Goal: Use online tool/utility: Utilize a website feature to perform a specific function

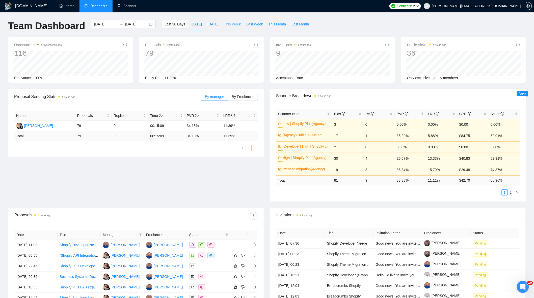
click at [229, 25] on span "This Week" at bounding box center [232, 24] width 17 height 6
type input "[DATE]"
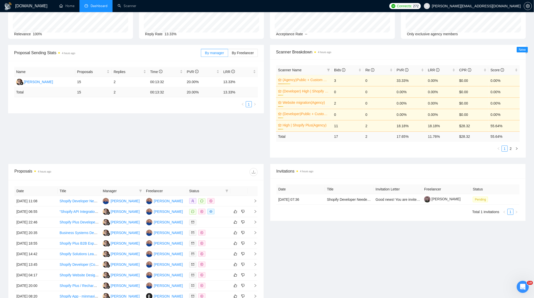
scroll to position [56, 0]
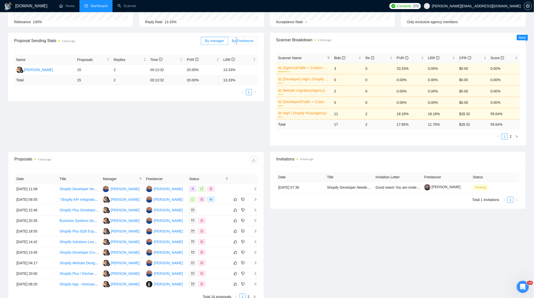
click at [237, 44] on label "By Freelancer" at bounding box center [243, 41] width 30 height 8
click at [248, 43] on label "By Freelancer" at bounding box center [243, 41] width 30 height 8
click at [228, 42] on input "By Freelancer" at bounding box center [228, 42] width 0 height 0
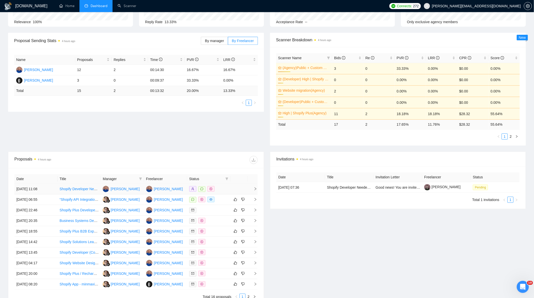
click at [224, 192] on td at bounding box center [208, 189] width 43 height 11
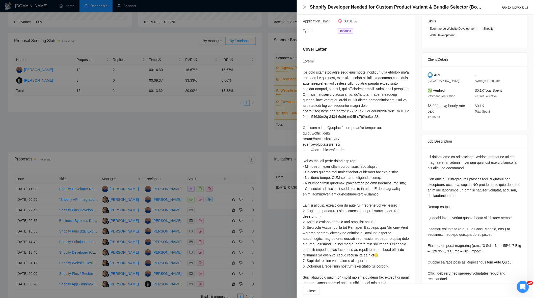
scroll to position [84, 0]
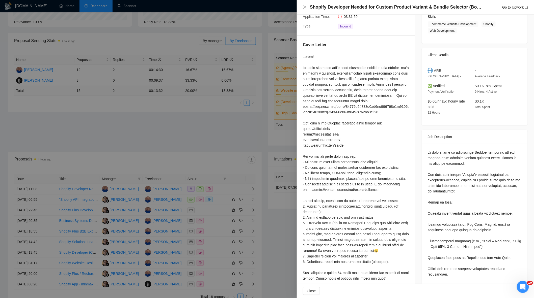
click at [211, 142] on div at bounding box center [267, 149] width 534 height 298
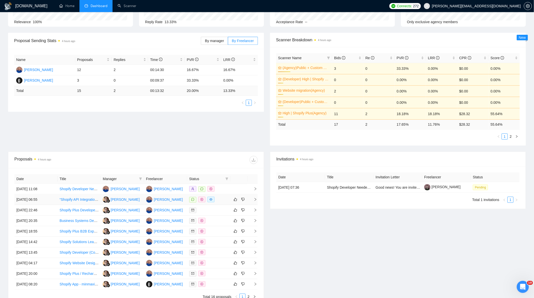
click at [221, 201] on div at bounding box center [208, 200] width 39 height 6
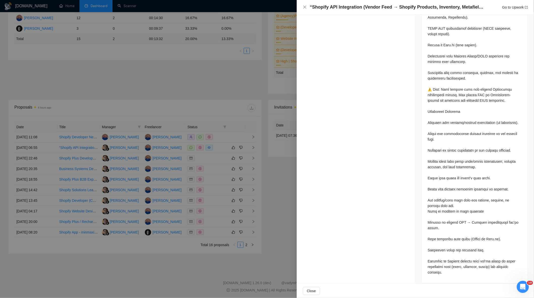
scroll to position [111, 0]
click at [209, 89] on div at bounding box center [267, 149] width 534 height 298
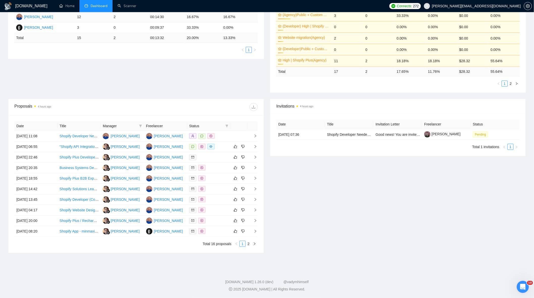
click at [130, 13] on td "2" at bounding box center [130, 17] width 37 height 11
click at [130, 8] on link "Scanner" at bounding box center [127, 6] width 19 height 4
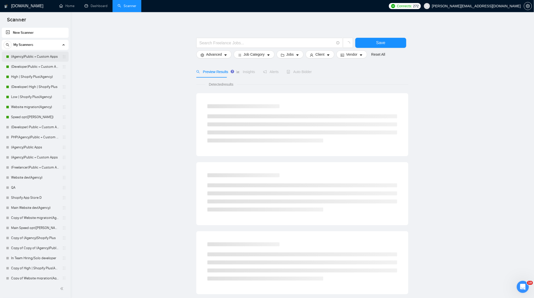
click at [41, 59] on link "(Agency)Public + Custom Apps" at bounding box center [35, 57] width 48 height 10
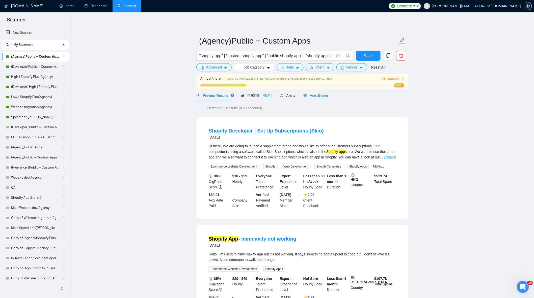
click at [315, 96] on span "Auto Bidder" at bounding box center [315, 96] width 25 height 4
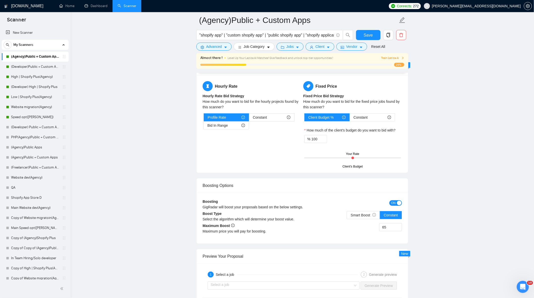
scroll to position [897, 0]
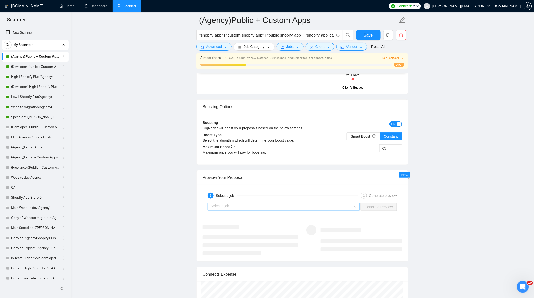
click at [350, 208] on input "search" at bounding box center [282, 207] width 142 height 8
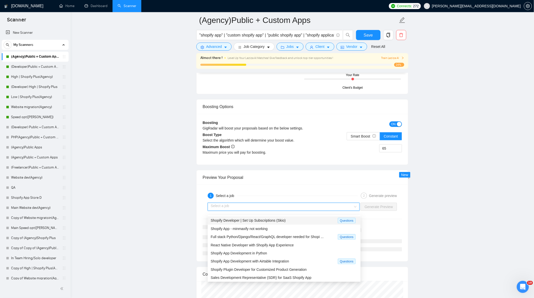
drag, startPoint x: 456, startPoint y: 174, endPoint x: 443, endPoint y: 171, distance: 12.8
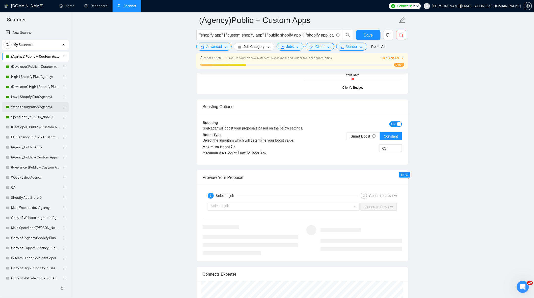
click at [36, 109] on link "Website migration(Agency)" at bounding box center [35, 107] width 48 height 10
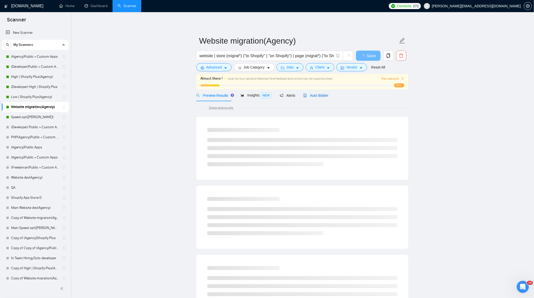
click at [306, 96] on span "Auto Bidder" at bounding box center [315, 96] width 25 height 4
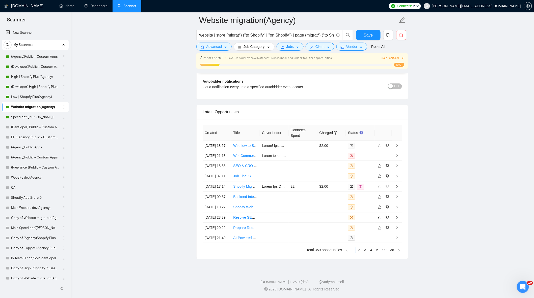
scroll to position [1307, 0]
click at [295, 141] on td at bounding box center [303, 146] width 29 height 10
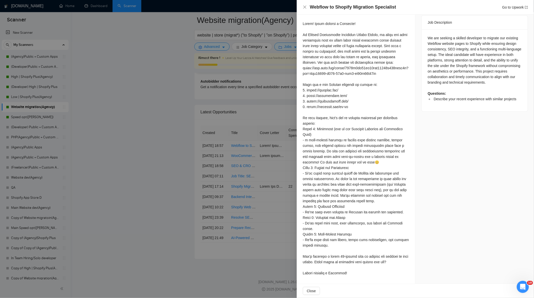
scroll to position [98, 0]
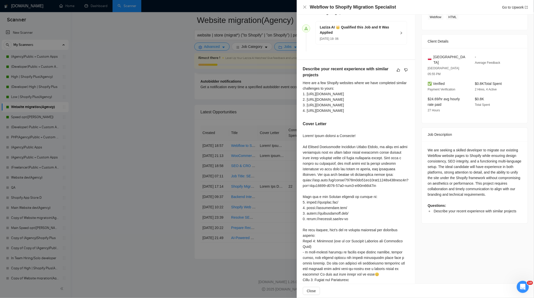
click at [150, 119] on div at bounding box center [267, 149] width 534 height 298
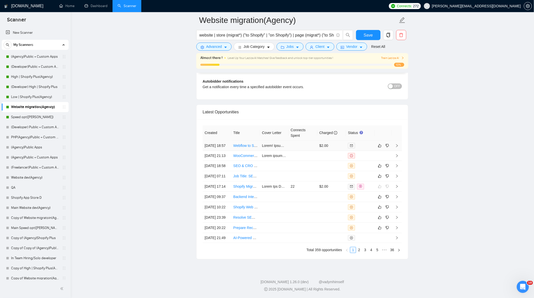
click at [298, 141] on td at bounding box center [303, 146] width 29 height 10
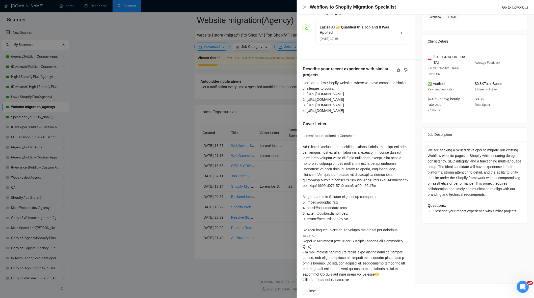
click at [189, 143] on div at bounding box center [267, 149] width 534 height 298
